Goal: Information Seeking & Learning: Learn about a topic

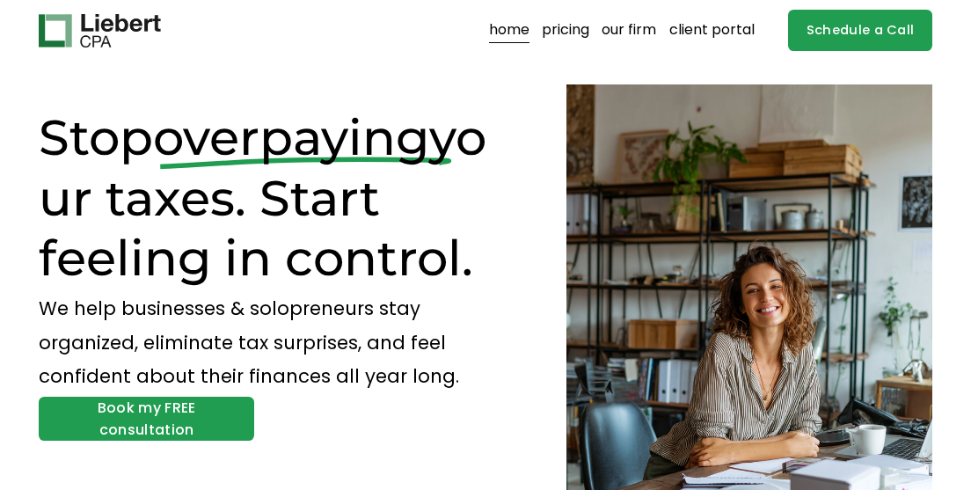
click at [553, 36] on link "pricing" at bounding box center [565, 31] width 47 height 28
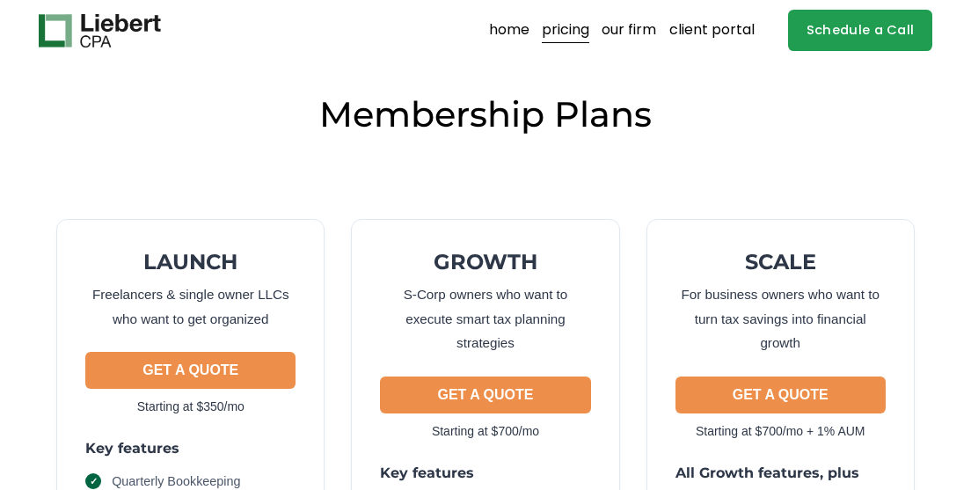
click at [642, 40] on link "our firm" at bounding box center [628, 31] width 55 height 28
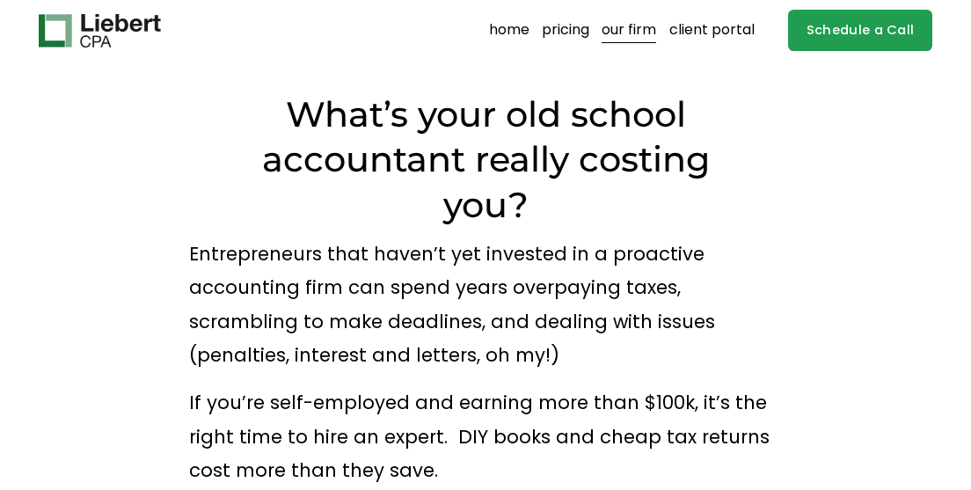
click at [555, 30] on link "pricing" at bounding box center [565, 31] width 47 height 28
